Goal: Information Seeking & Learning: Learn about a topic

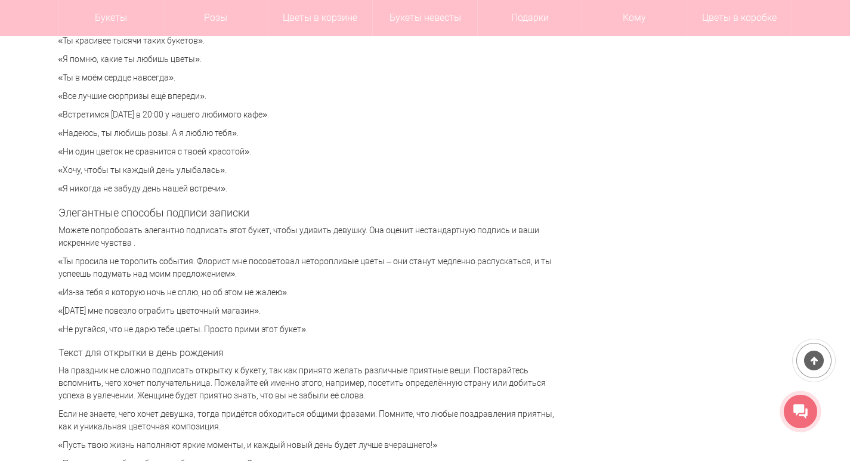
scroll to position [2803, 0]
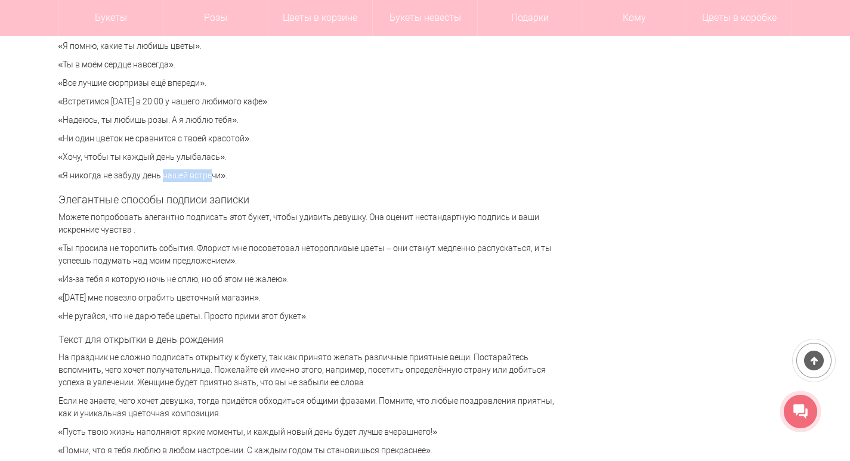
drag, startPoint x: 149, startPoint y: 175, endPoint x: 196, endPoint y: 173, distance: 47.1
click at [196, 173] on p "«Я никогда не забуду день нашей встречи»." at bounding box center [311, 175] width 507 height 13
drag, startPoint x: 117, startPoint y: 151, endPoint x: 246, endPoint y: 151, distance: 128.8
click at [251, 144] on div "Милая записка, которая приложена к букету цветов, придает композиции завершенны…" at bounding box center [311, 46] width 507 height 5281
click at [127, 134] on p "«Ни один цветок не сравнится с твоей красотой»." at bounding box center [311, 138] width 507 height 13
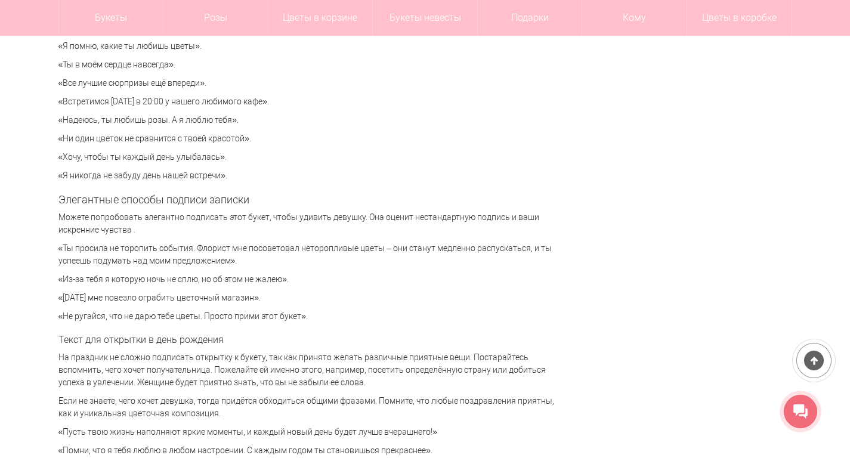
drag, startPoint x: 64, startPoint y: 98, endPoint x: 272, endPoint y: 100, distance: 207.6
click at [272, 100] on p "«Встретимся [DATE] в 20:00 у нашего любимого кафе»." at bounding box center [311, 101] width 507 height 13
click at [247, 103] on p "«Встретимся [DATE] в 20:00 у нашего любимого кафе»." at bounding box center [311, 101] width 507 height 13
drag, startPoint x: 271, startPoint y: 100, endPoint x: 61, endPoint y: 48, distance: 216.4
click at [61, 48] on div "Милая записка, которая приложена к букету цветов, придает композиции завершенны…" at bounding box center [311, 46] width 507 height 5281
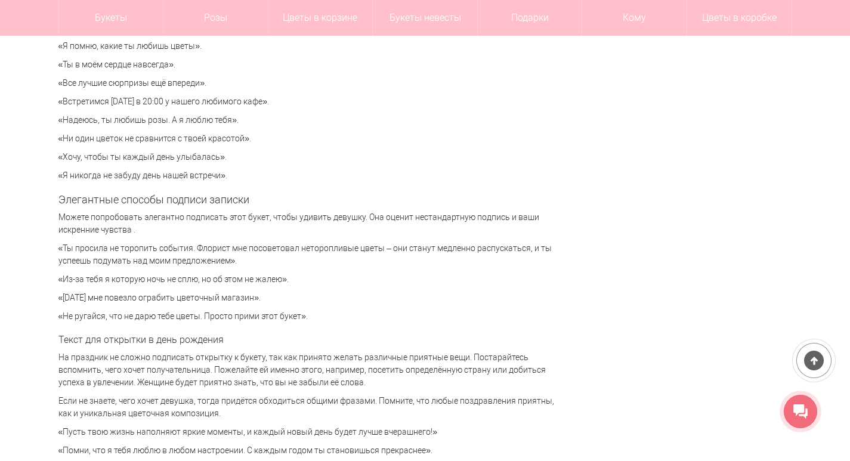
click at [79, 66] on p "«Ты в моём сердце навсегда»." at bounding box center [311, 64] width 507 height 13
drag, startPoint x: 59, startPoint y: 44, endPoint x: 216, endPoint y: 49, distance: 156.9
click at [216, 49] on p "«Я помню, какие ты любишь цветы»." at bounding box center [311, 46] width 507 height 13
drag, startPoint x: 67, startPoint y: 194, endPoint x: 242, endPoint y: 197, distance: 174.2
click at [242, 197] on h2 "Элегантные способы подписи записки" at bounding box center [311, 200] width 507 height 12
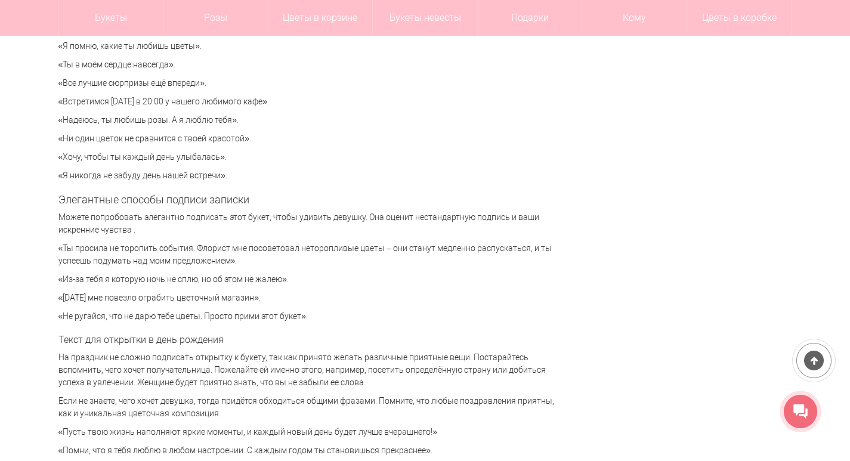
drag, startPoint x: 145, startPoint y: 244, endPoint x: 133, endPoint y: 244, distance: 11.9
click at [146, 244] on p "«Ты просила не торопить события. Флорист мне посоветовал неторопливые цветы – о…" at bounding box center [311, 254] width 507 height 25
click at [101, 241] on div "Милая записка, которая приложена к букету цветов, придает композиции завершенны…" at bounding box center [311, 46] width 507 height 5281
drag, startPoint x: 101, startPoint y: 277, endPoint x: 296, endPoint y: 276, distance: 195.0
click at [296, 276] on p "«Из-за тебя я которую ночь не сплю, но об этом не жалею»." at bounding box center [311, 279] width 507 height 13
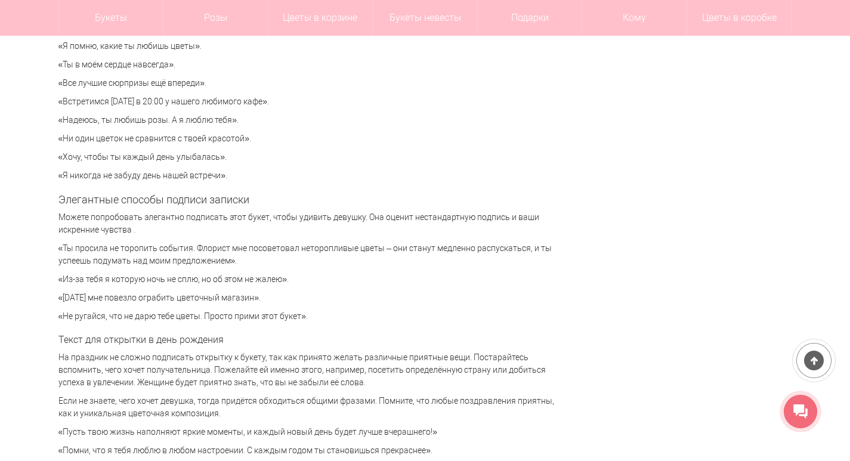
click at [237, 283] on p "«Из-за тебя я которую ночь не сплю, но об этом не жалею»." at bounding box center [311, 279] width 507 height 13
drag, startPoint x: 270, startPoint y: 297, endPoint x: 72, endPoint y: 235, distance: 208.1
click at [72, 235] on div "Милая записка, которая приложена к букету цветов, придает композиции завершенны…" at bounding box center [311, 46] width 507 height 5281
click at [182, 298] on p "«[DATE] мне повезло ограбить цветочный магазин»." at bounding box center [311, 298] width 507 height 13
drag, startPoint x: 167, startPoint y: 314, endPoint x: 325, endPoint y: 321, distance: 158.2
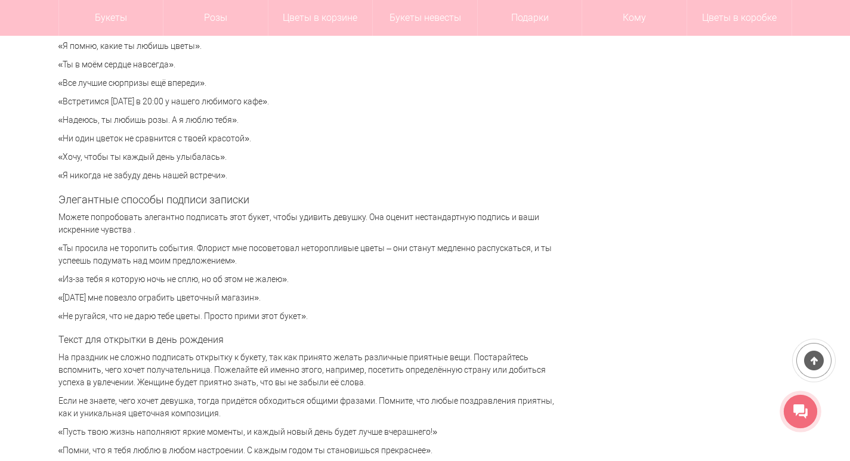
click at [325, 321] on p "«Не ругайся, что не дарю тебе цветы. Просто прими этот букет»." at bounding box center [311, 316] width 507 height 13
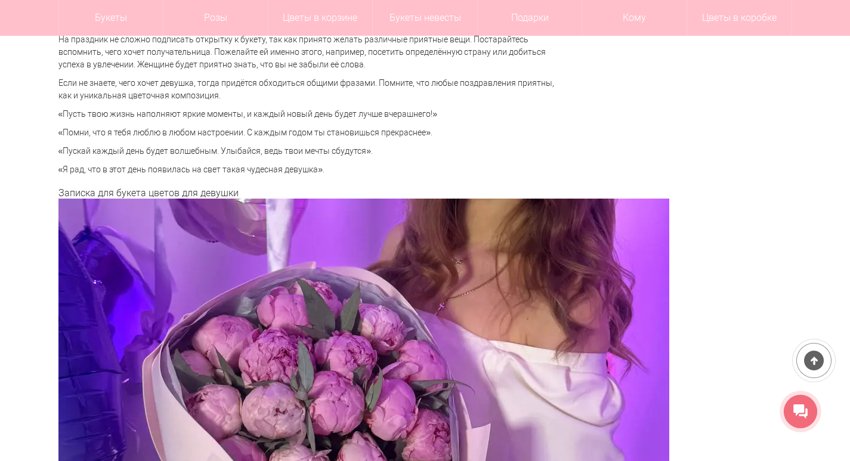
scroll to position [3101, 0]
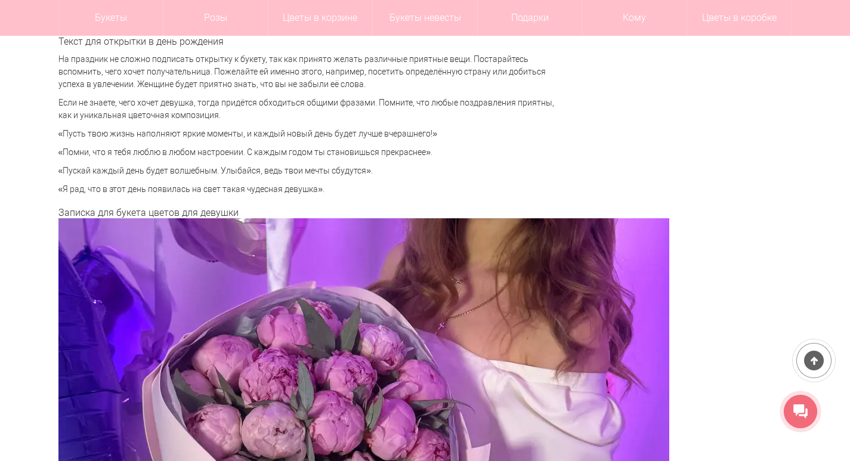
drag, startPoint x: 125, startPoint y: 191, endPoint x: 346, endPoint y: 190, distance: 221.3
click at [346, 190] on p "«Я рад, что в этот день появилась на свет такая чудесная девушка»." at bounding box center [311, 189] width 507 height 13
click at [329, 189] on p "«Я рад, что в этот день появилась на свет такая чудесная девушка»." at bounding box center [311, 189] width 507 height 13
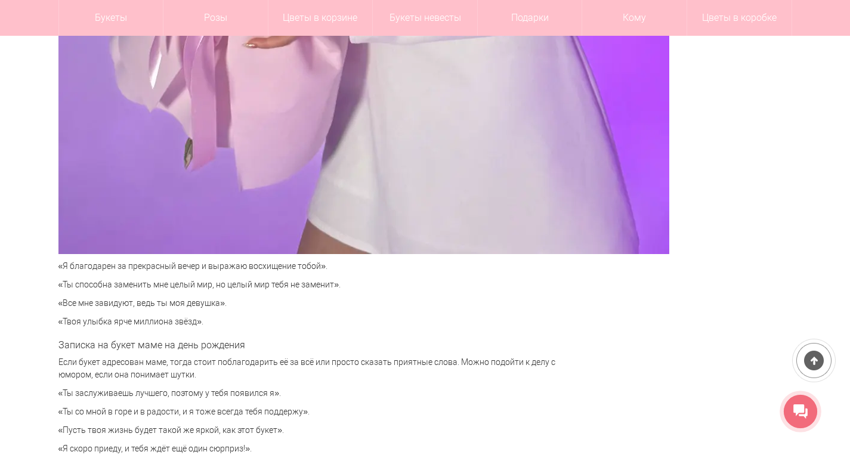
scroll to position [3757, 0]
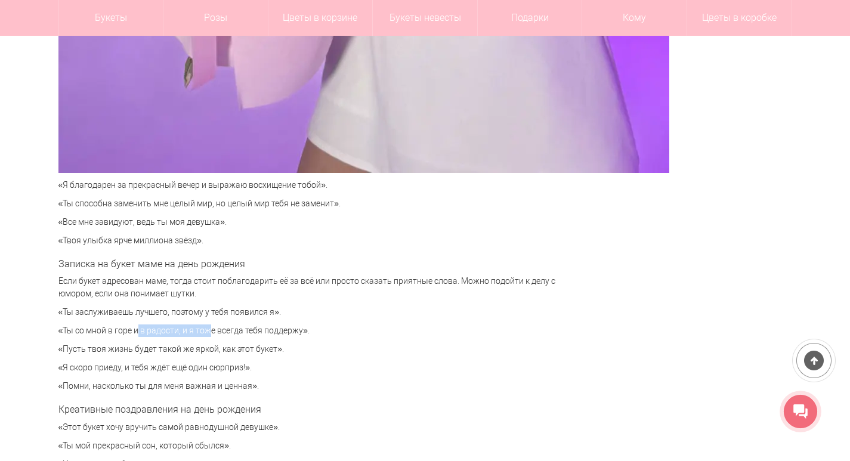
drag, startPoint x: 128, startPoint y: 326, endPoint x: 198, endPoint y: 330, distance: 69.9
click at [198, 330] on p "«Ты со мной в горе и в радости, и я тоже всегда тебя поддержу»." at bounding box center [311, 330] width 507 height 13
click at [109, 353] on p "«Пусть твоя жизнь будет такой же яркой, как этот букет»." at bounding box center [311, 349] width 507 height 13
drag, startPoint x: 85, startPoint y: 344, endPoint x: 275, endPoint y: 342, distance: 190.2
click at [276, 343] on p "«Пусть твоя жизнь будет такой же яркой, как этот букет»." at bounding box center [311, 349] width 507 height 13
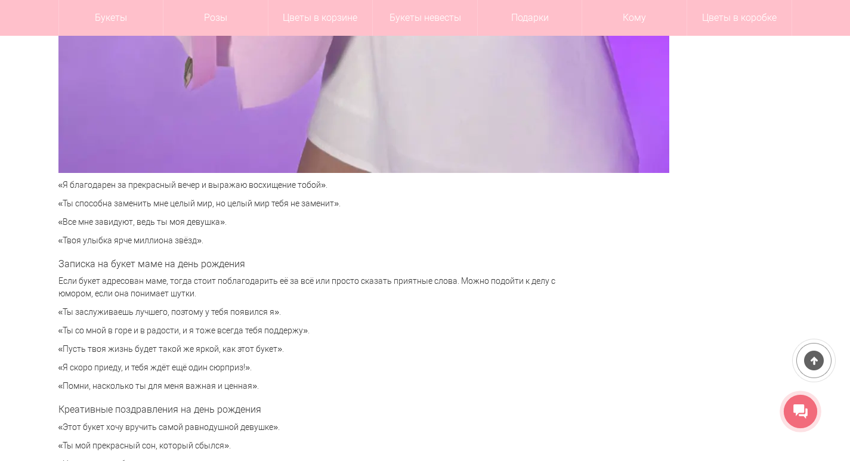
click at [119, 361] on p "«Я скоро приеду, и тебя ждёт ещё один сюрприз!»." at bounding box center [311, 367] width 507 height 13
drag, startPoint x: 78, startPoint y: 372, endPoint x: 172, endPoint y: 367, distance: 93.7
click at [172, 368] on p "«Я скоро приеду, и тебя ждёт ещё один сюрприз!»." at bounding box center [311, 367] width 507 height 13
click at [202, 365] on p "«Я скоро приеду, и тебя ждёт ещё один сюрприз!»." at bounding box center [311, 367] width 507 height 13
drag, startPoint x: 245, startPoint y: 370, endPoint x: 67, endPoint y: 363, distance: 178.4
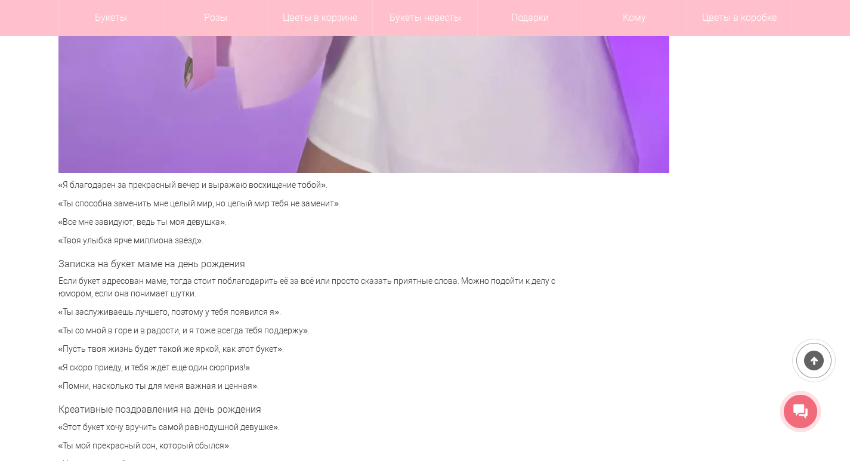
click at [67, 363] on p "«Я скоро приеду, и тебя ждёт ещё один сюрприз!»." at bounding box center [311, 367] width 507 height 13
click at [78, 385] on p "«Помни, насколько ты для меня важная и ценная»." at bounding box center [311, 386] width 507 height 13
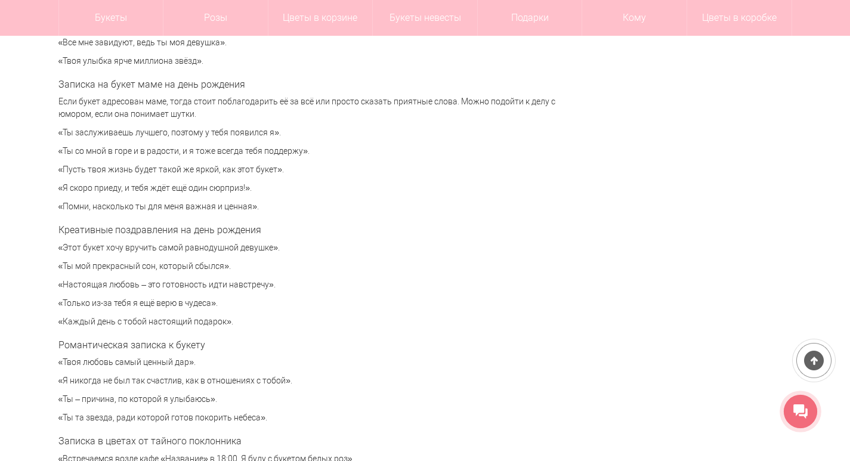
scroll to position [4055, 0]
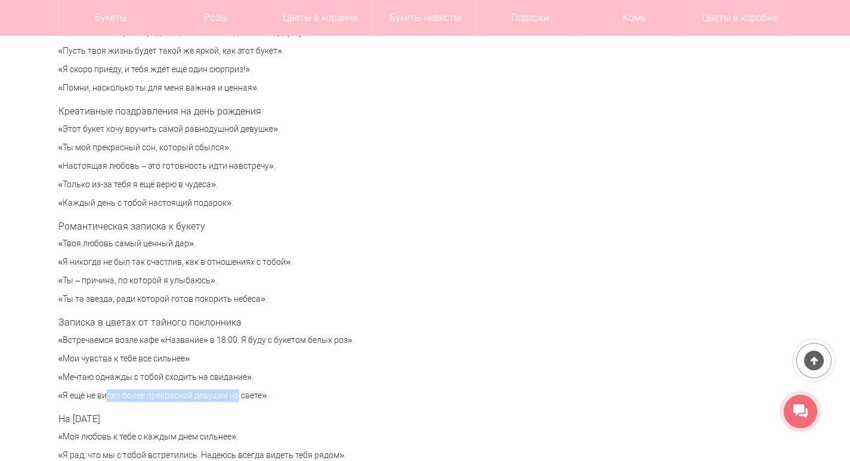
drag, startPoint x: 96, startPoint y: 388, endPoint x: 228, endPoint y: 393, distance: 131.9
click at [249, 399] on p "«Я ещё не видел более прекрасной девушки на свете»." at bounding box center [311, 395] width 507 height 13
drag, startPoint x: 185, startPoint y: 389, endPoint x: 35, endPoint y: 212, distance: 233.1
